Goal: Task Accomplishment & Management: Use online tool/utility

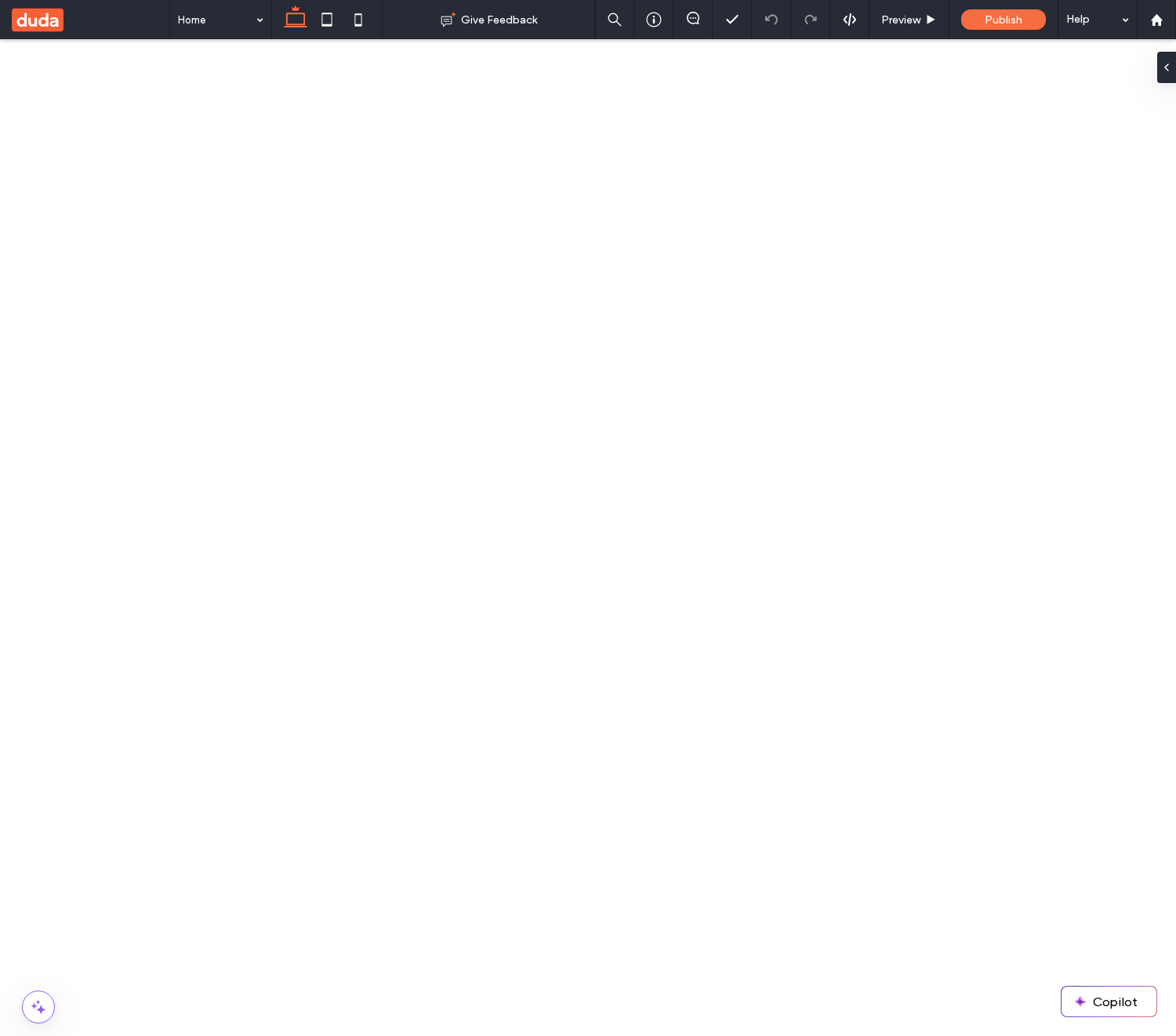
click at [54, 25] on use at bounding box center [37, 20] width 52 height 24
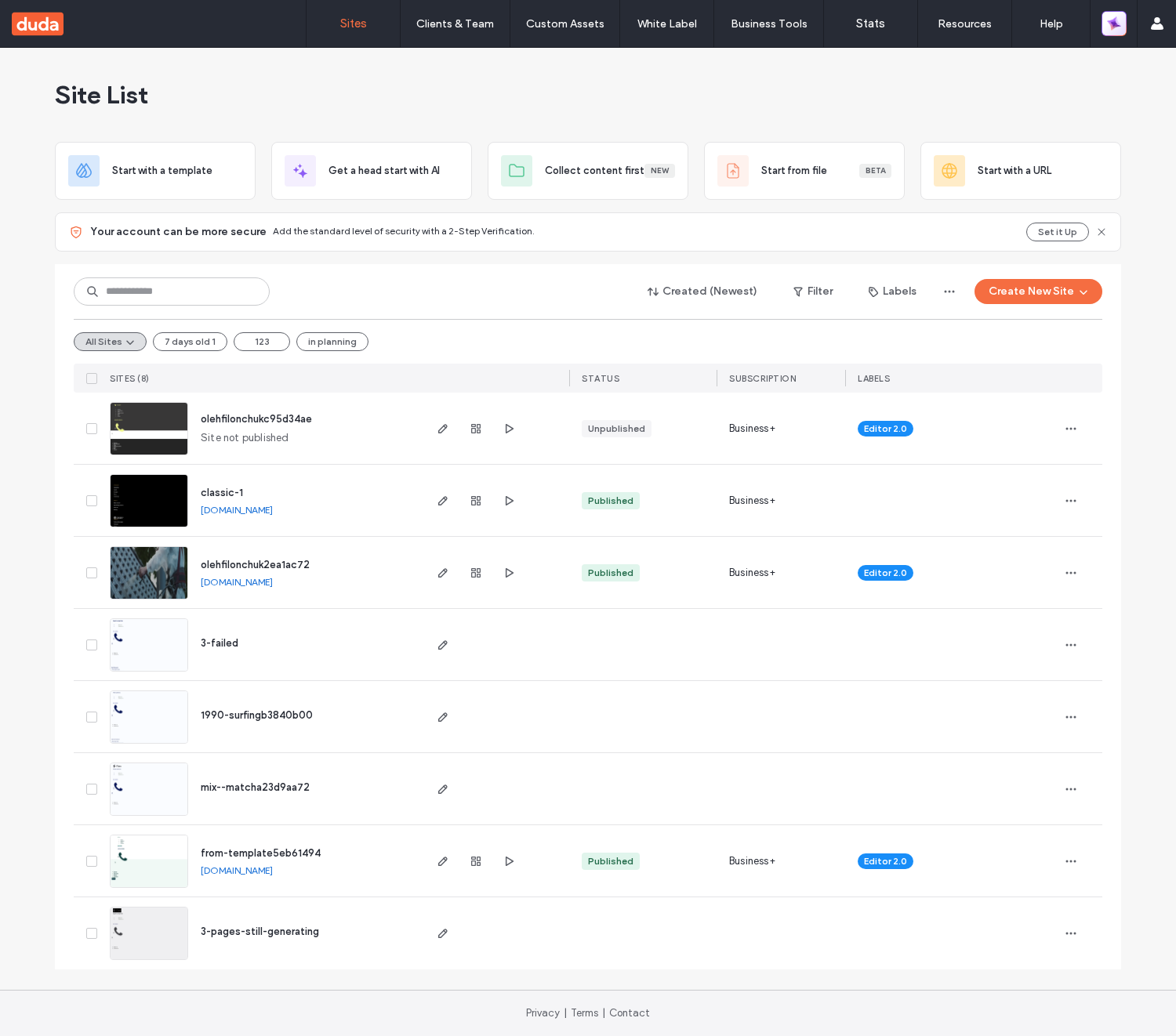
click at [1113, 29] on icon "button" at bounding box center [1114, 24] width 21 height 21
click at [1128, 21] on div at bounding box center [1114, 23] width 46 height 47
click at [1119, 25] on icon "button" at bounding box center [1114, 24] width 20 height 20
click at [871, 89] on div "Site List" at bounding box center [588, 94] width 1066 height 94
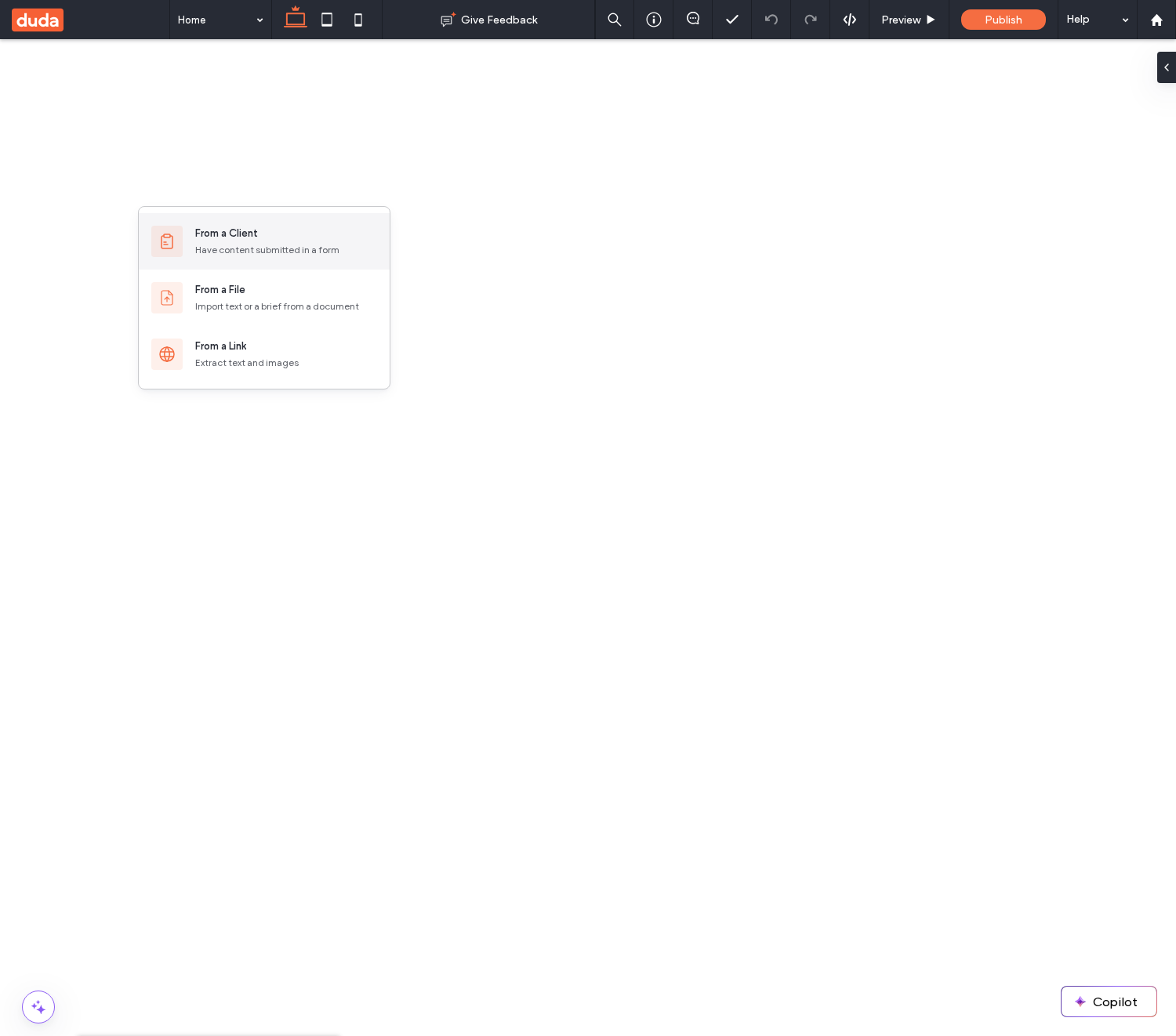
click at [214, 232] on div "From a Client" at bounding box center [227, 233] width 62 height 16
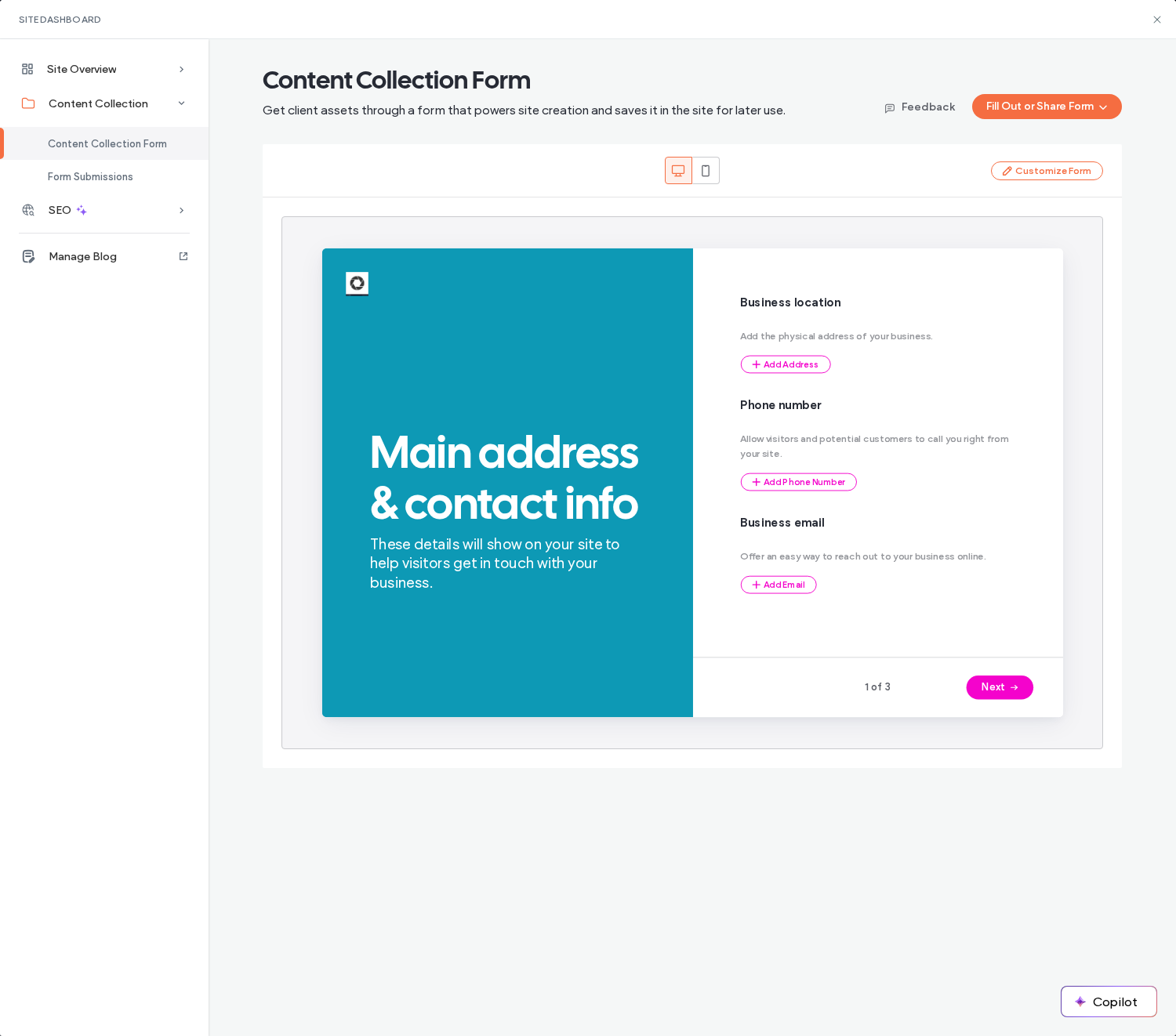
click at [1087, 23] on div "Site Dashboard" at bounding box center [588, 20] width 1176 height 39
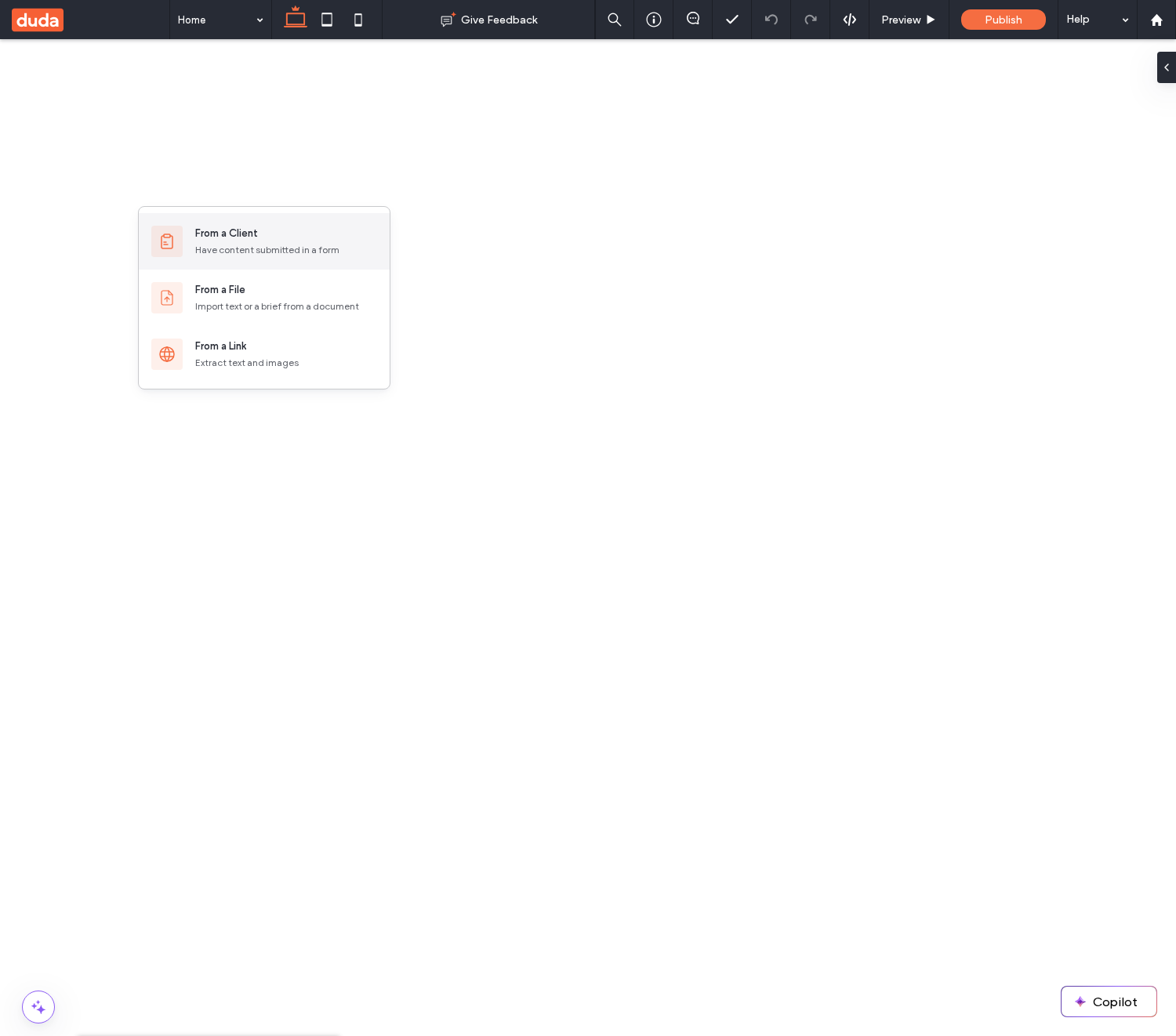
click at [203, 226] on div "From a Client" at bounding box center [227, 233] width 62 height 16
click at [246, 235] on div "From a Client" at bounding box center [227, 233] width 62 height 16
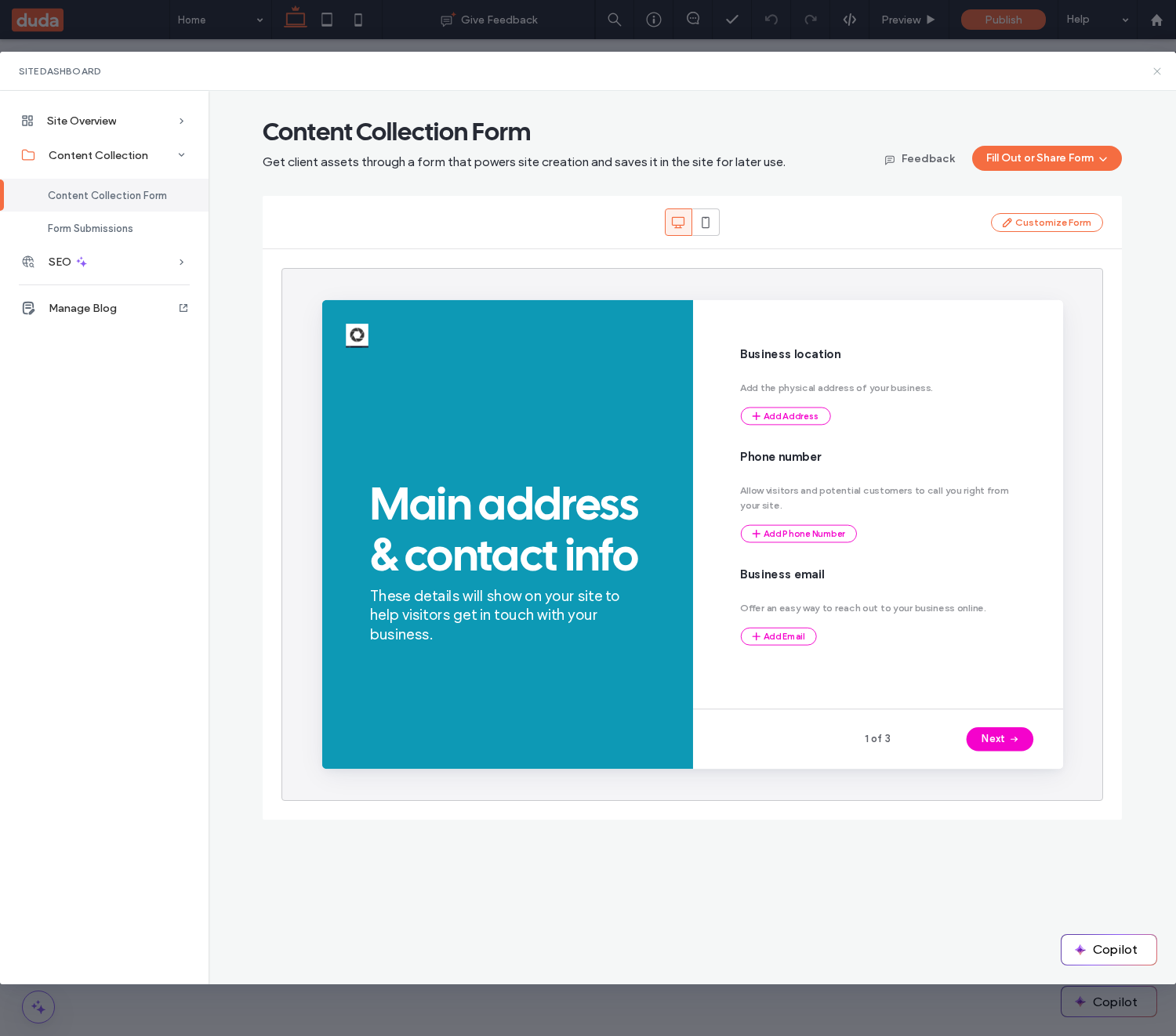
click at [1152, 72] on icon at bounding box center [1156, 71] width 12 height 12
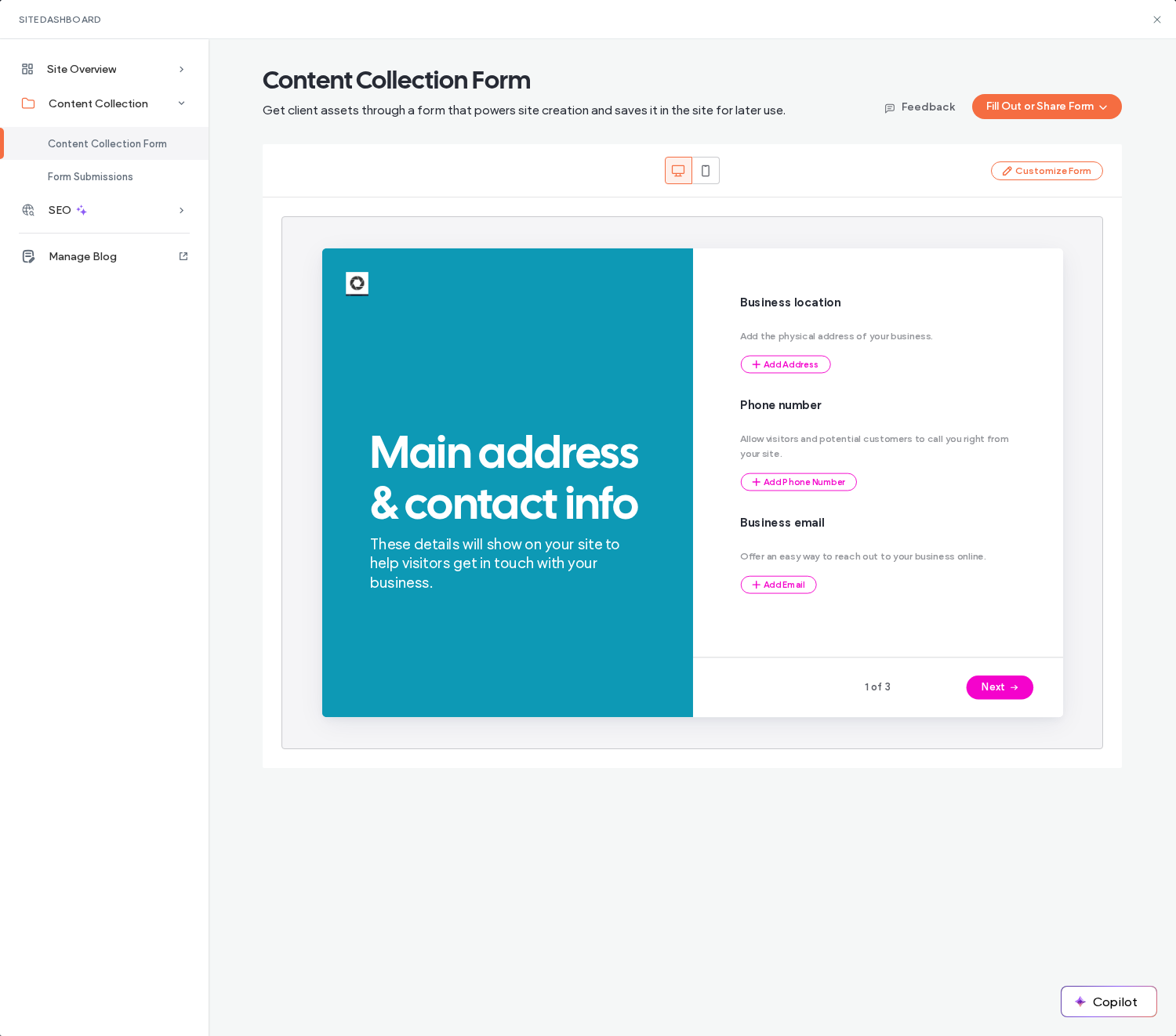
click at [963, 873] on div "Content Collection Form Get client assets through a form that powers site creat…" at bounding box center [692, 538] width 897 height 997
click at [1110, 997] on button "Copilot" at bounding box center [1108, 1002] width 94 height 30
